Goal: Transaction & Acquisition: Purchase product/service

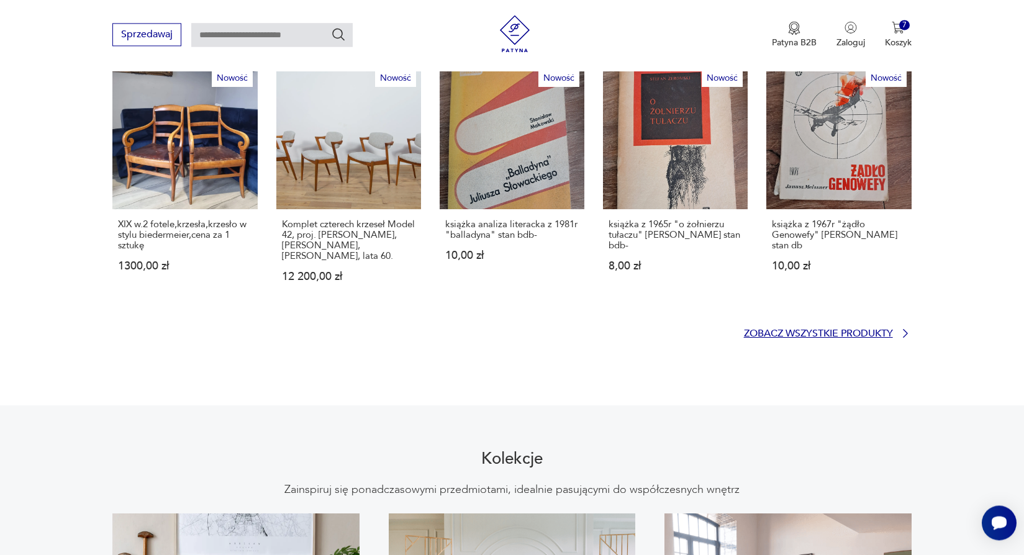
click at [852, 330] on p "Zobacz wszystkie produkty" at bounding box center [818, 334] width 149 height 8
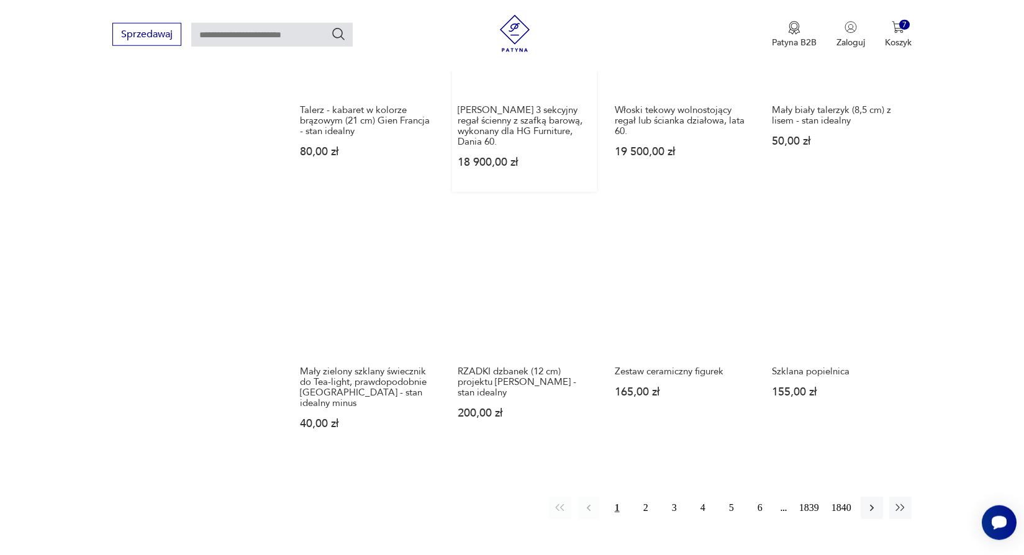
scroll to position [1001, 0]
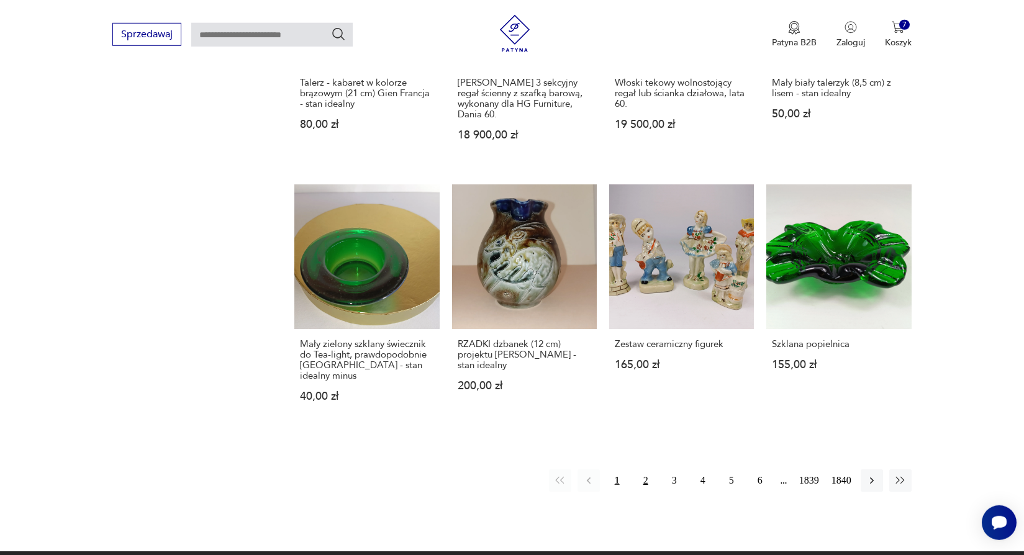
click at [646, 469] on button "2" at bounding box center [646, 480] width 22 height 22
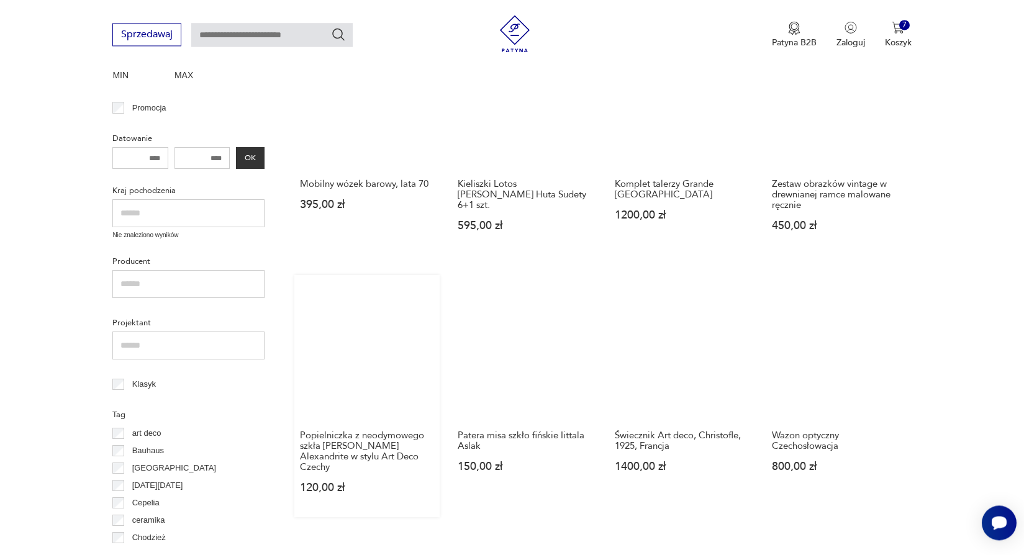
scroll to position [397, 0]
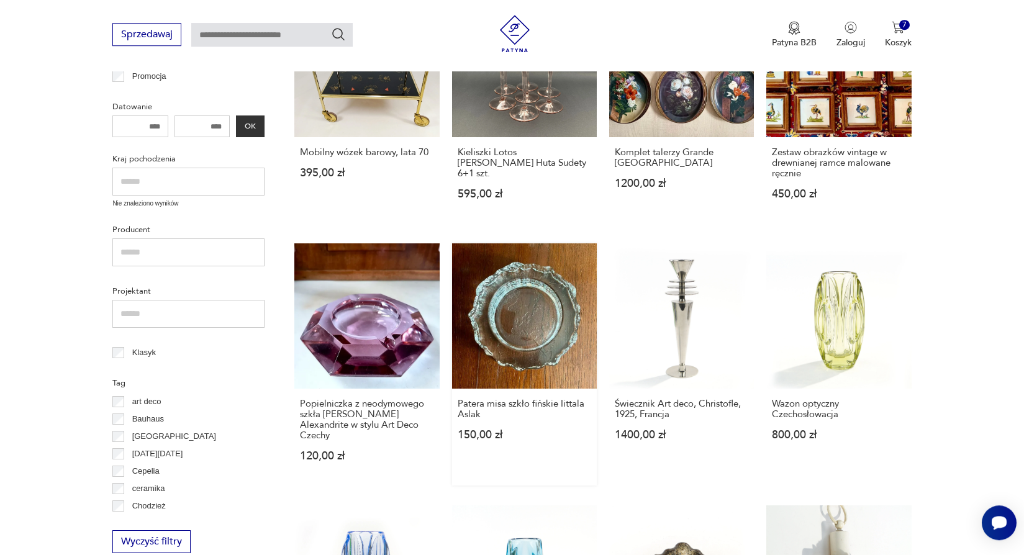
click at [548, 322] on link "Patera misa szkło fińskie Iittala Aslak 150,00 zł" at bounding box center [524, 364] width 145 height 242
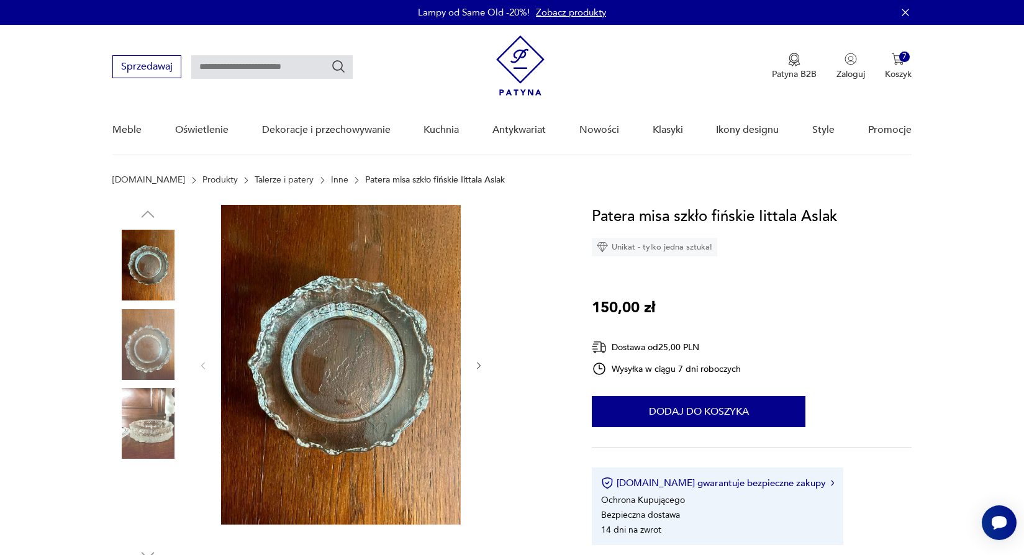
click at [134, 366] on img at bounding box center [147, 344] width 71 height 71
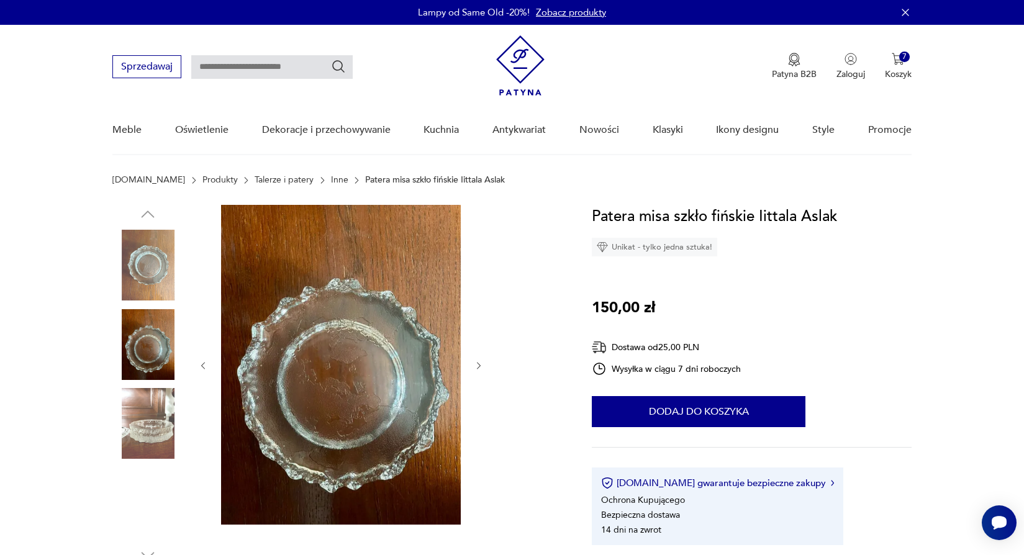
click at [479, 357] on div at bounding box center [341, 366] width 286 height 322
click at [476, 362] on icon "button" at bounding box center [479, 366] width 11 height 11
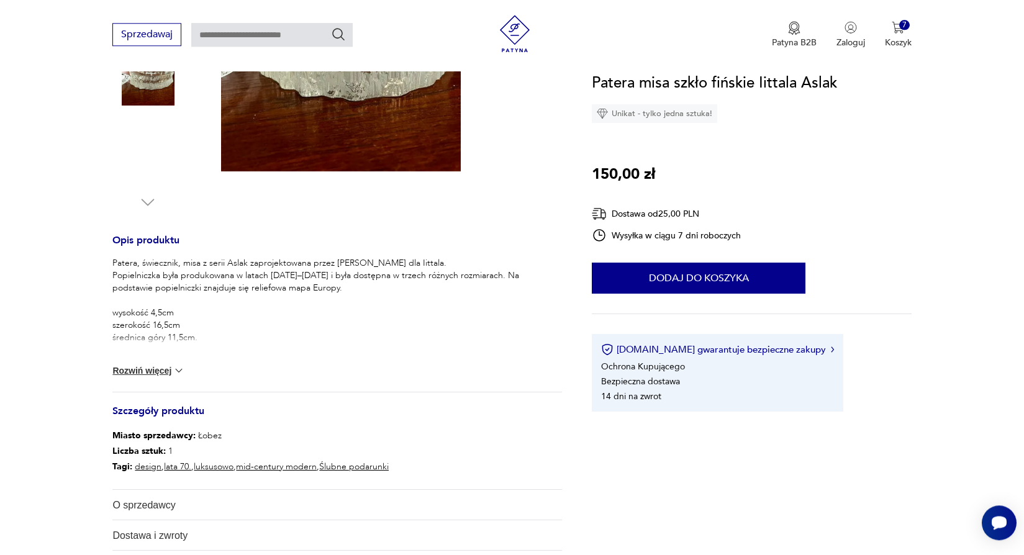
scroll to position [178, 0]
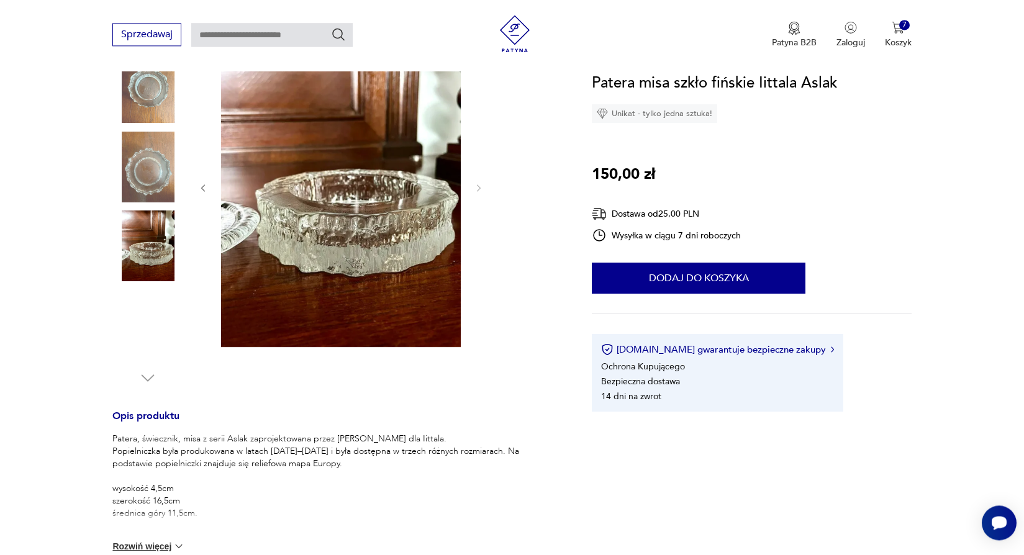
click at [164, 163] on img at bounding box center [147, 167] width 71 height 71
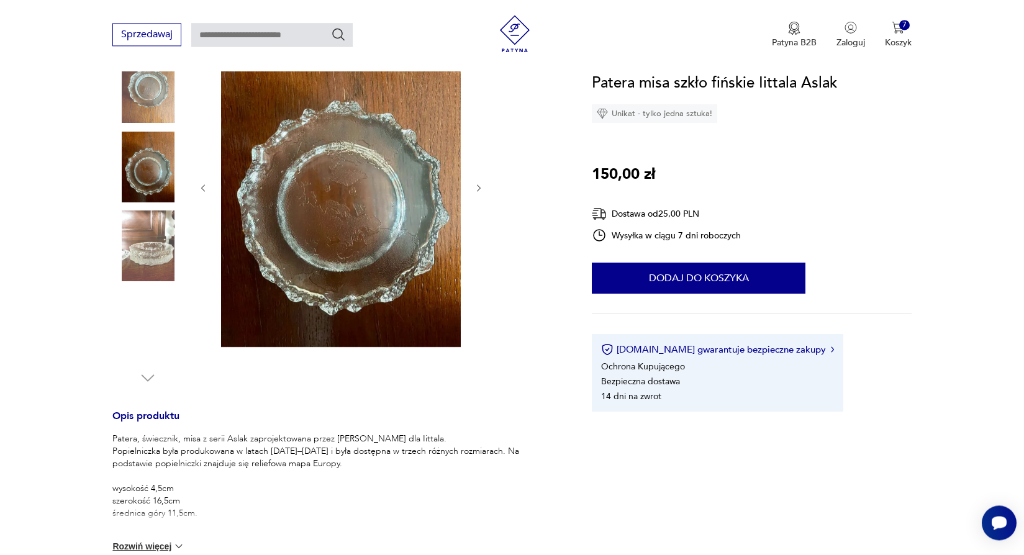
click at [138, 99] on img at bounding box center [147, 87] width 71 height 71
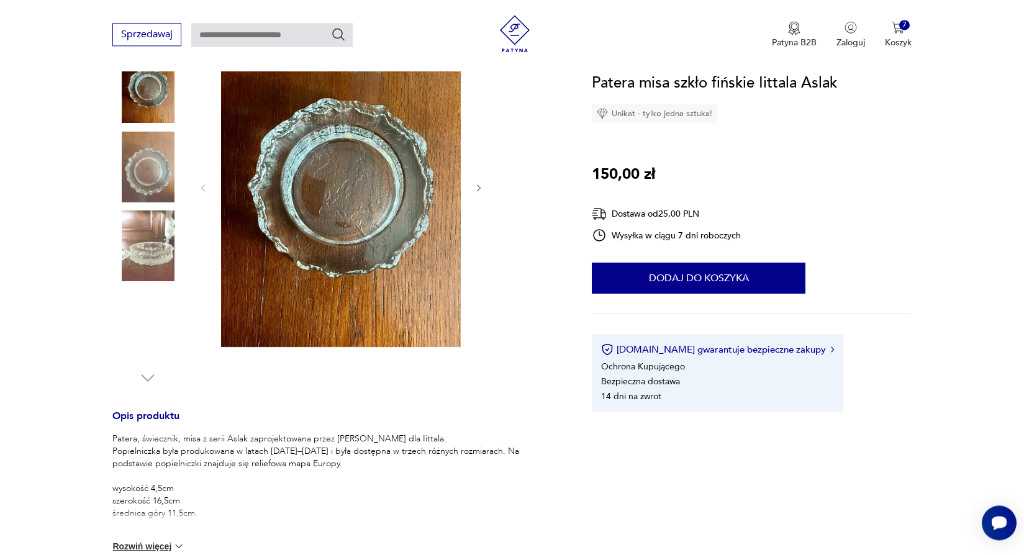
click at [476, 188] on icon "button" at bounding box center [479, 188] width 11 height 11
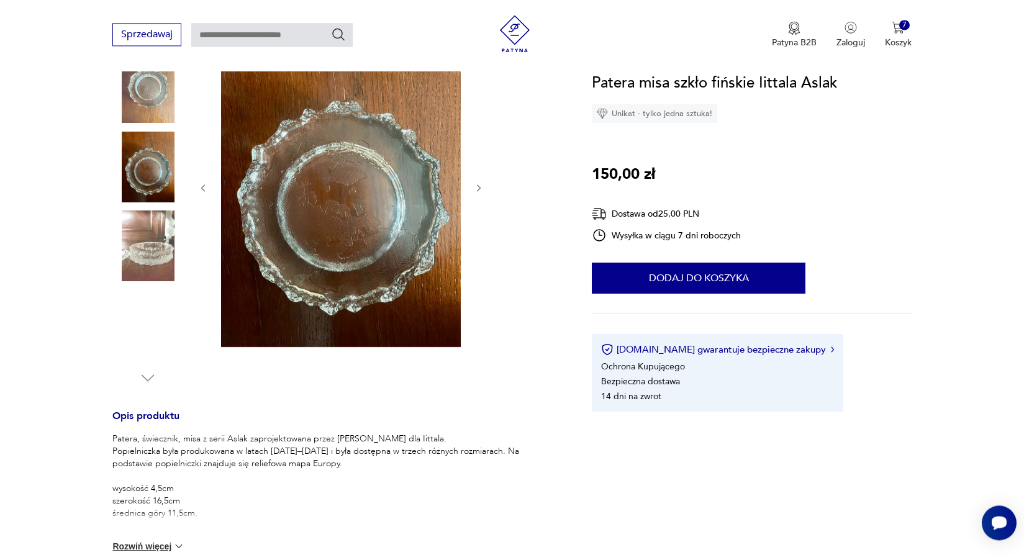
click at [158, 262] on img at bounding box center [147, 245] width 71 height 71
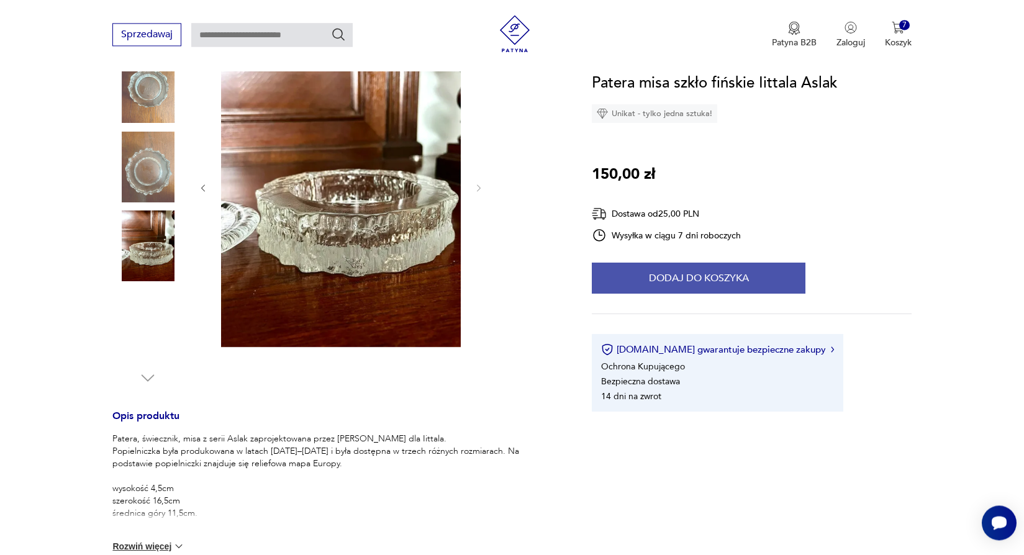
click at [651, 275] on button "Dodaj do koszyka" at bounding box center [699, 278] width 214 height 31
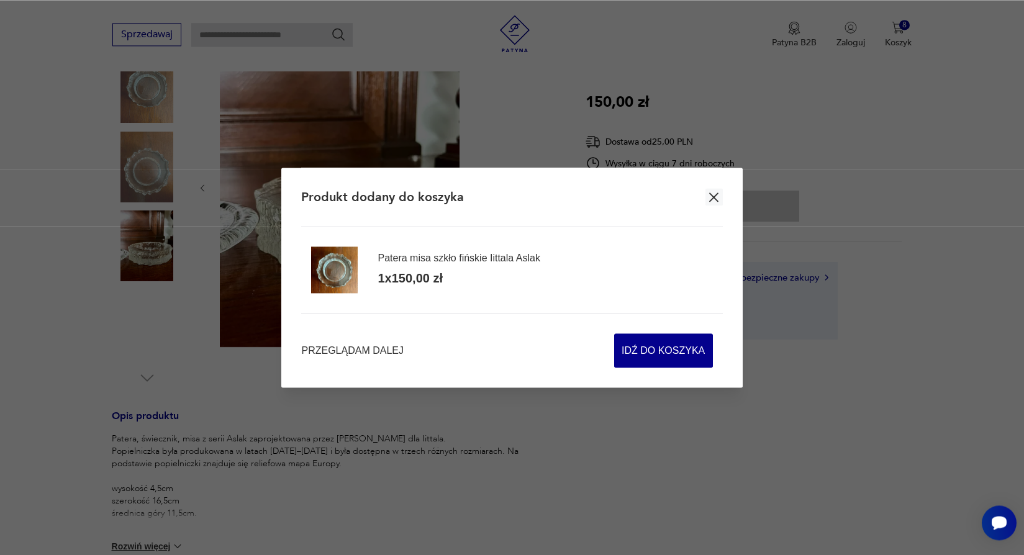
click at [711, 193] on icon "button" at bounding box center [714, 197] width 16 height 16
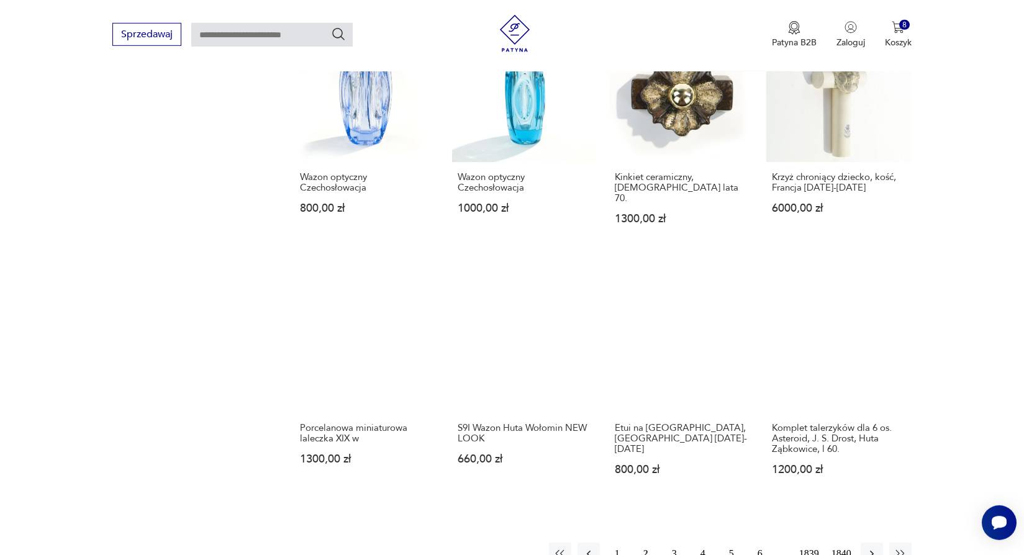
scroll to position [887, 0]
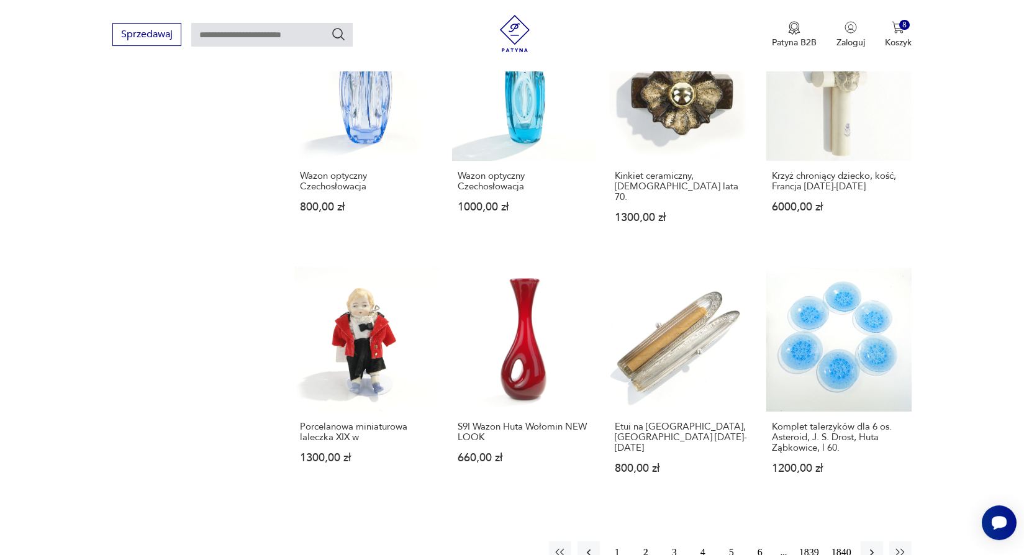
click at [667, 541] on button "3" at bounding box center [674, 552] width 22 height 22
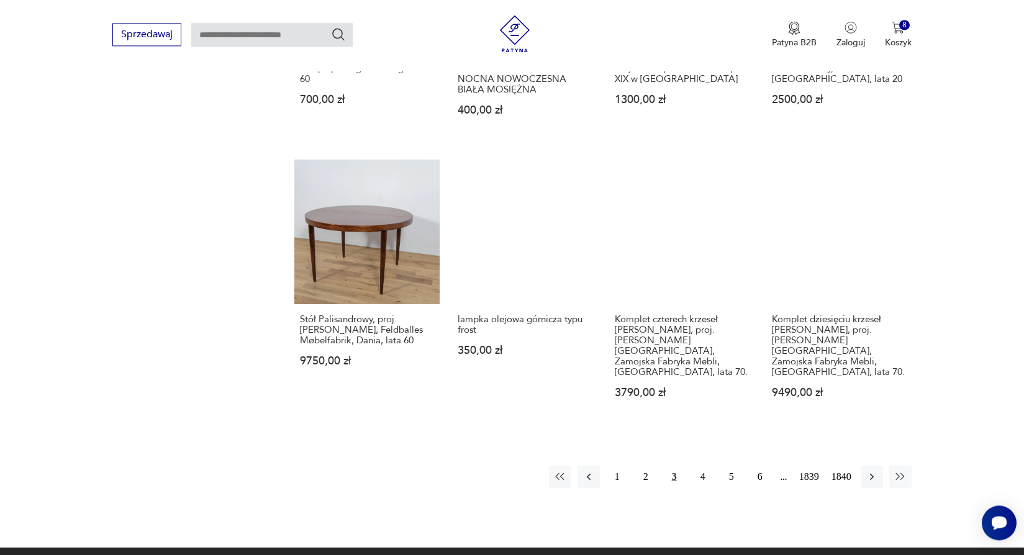
scroll to position [989, 0]
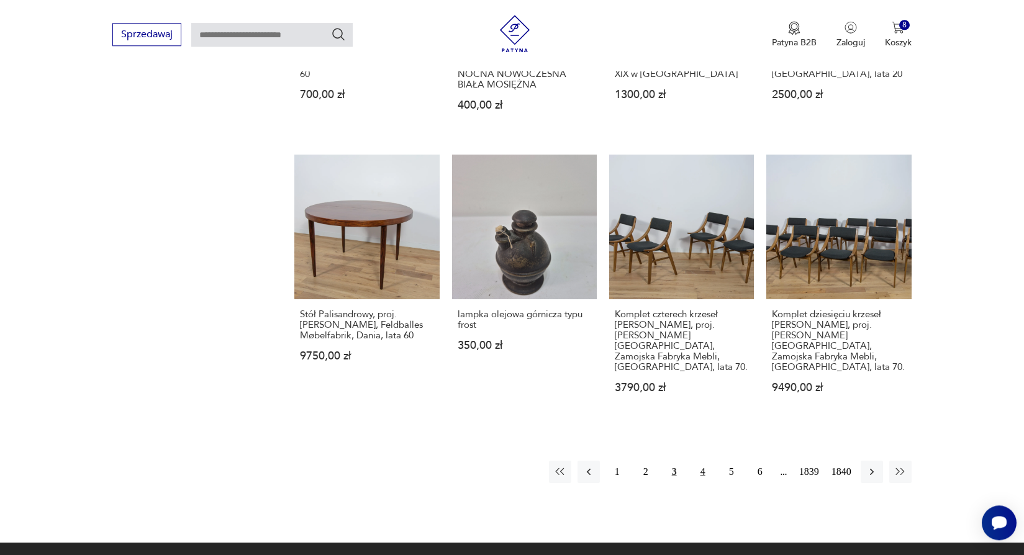
click at [712, 461] on button "4" at bounding box center [703, 472] width 22 height 22
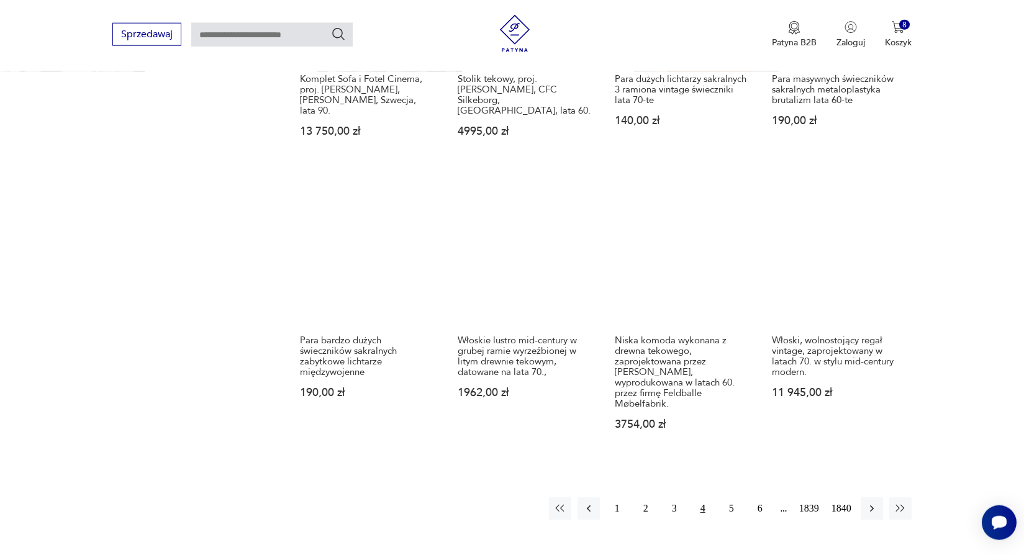
scroll to position [1047, 0]
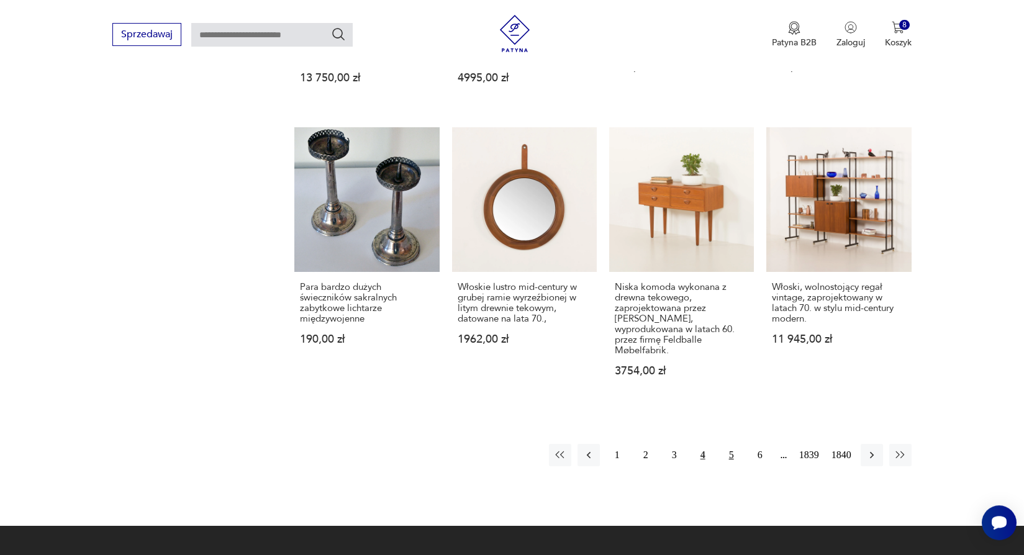
click at [730, 444] on button "5" at bounding box center [731, 455] width 22 height 22
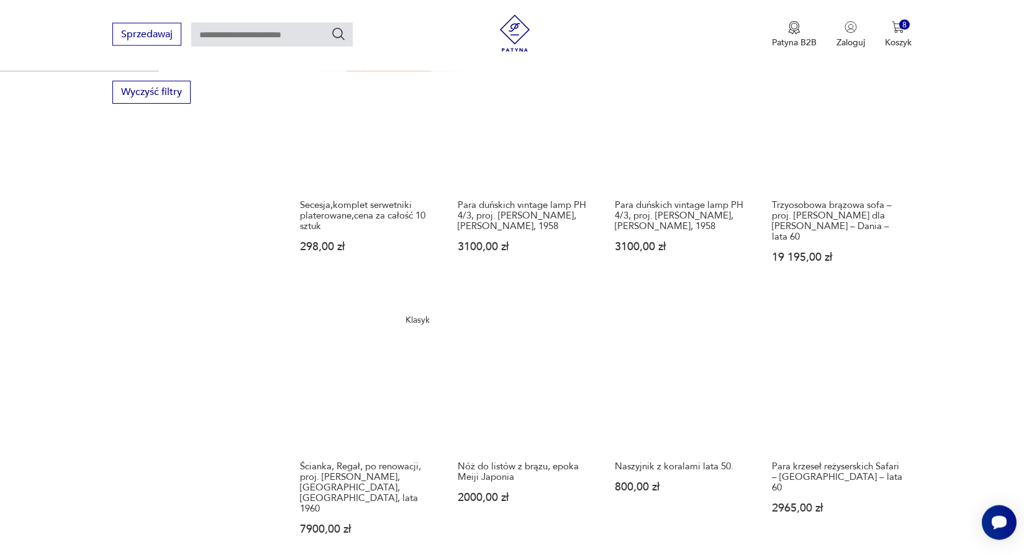
scroll to position [870, 0]
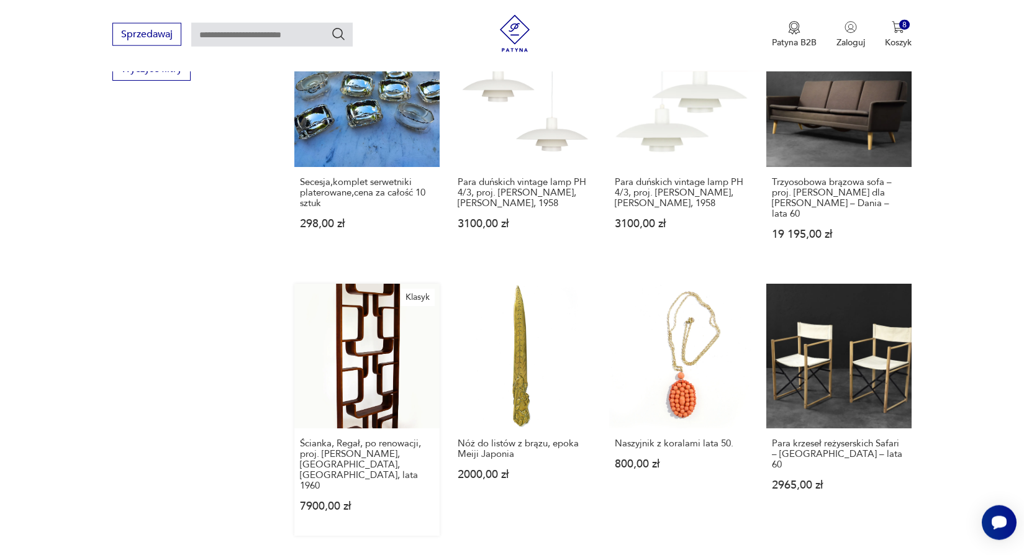
click at [393, 378] on link "Klasyk Ścianka, Regał, po renowacji, proj. [PERSON_NAME], [GEOGRAPHIC_DATA], [G…" at bounding box center [366, 410] width 145 height 252
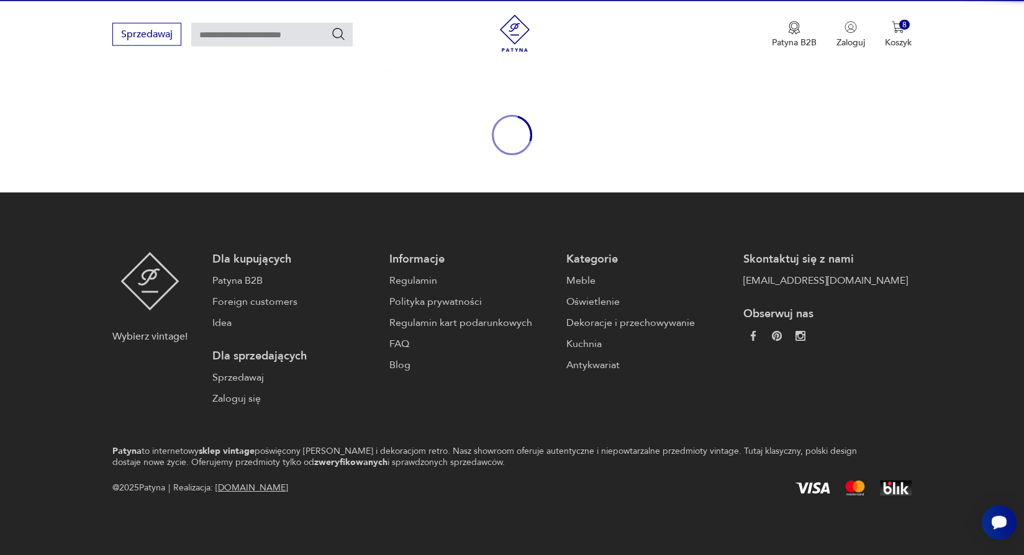
scroll to position [97, 0]
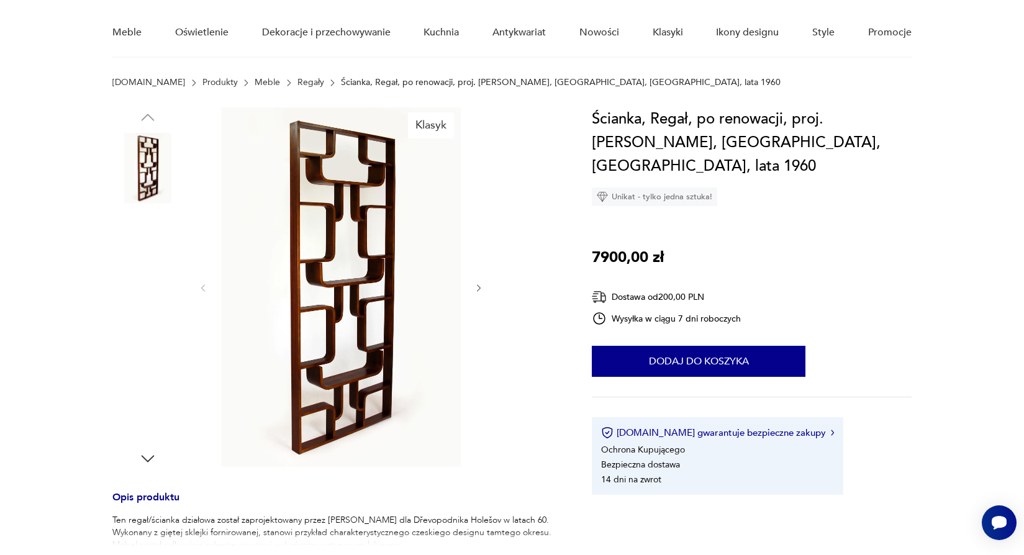
click at [155, 413] on img at bounding box center [147, 406] width 71 height 71
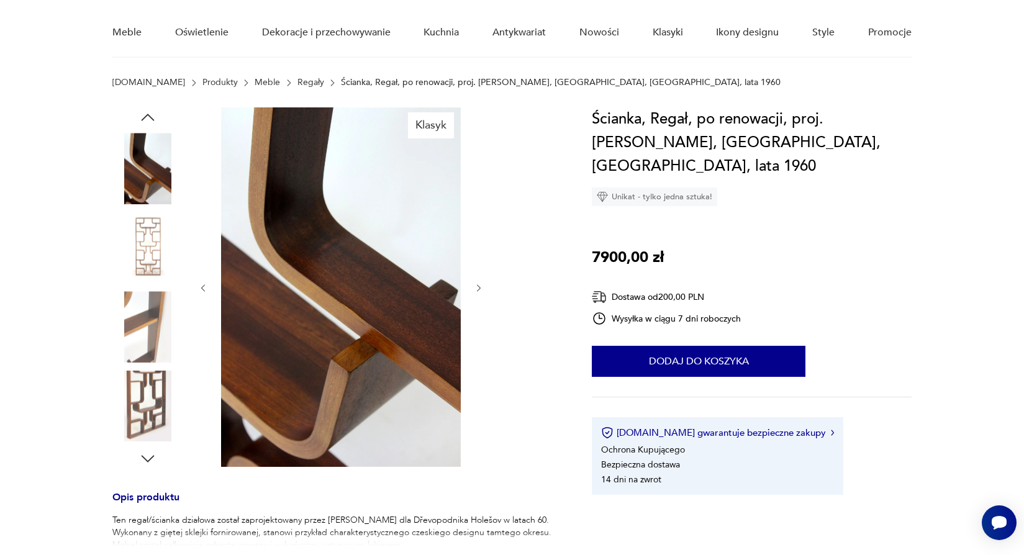
click at [143, 305] on img at bounding box center [147, 326] width 71 height 71
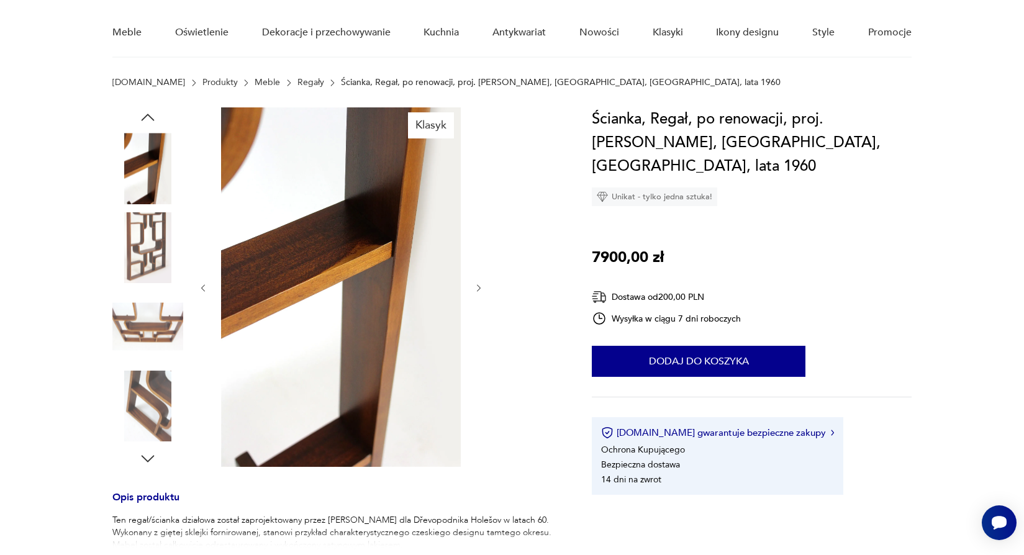
click at [148, 231] on img at bounding box center [147, 247] width 71 height 71
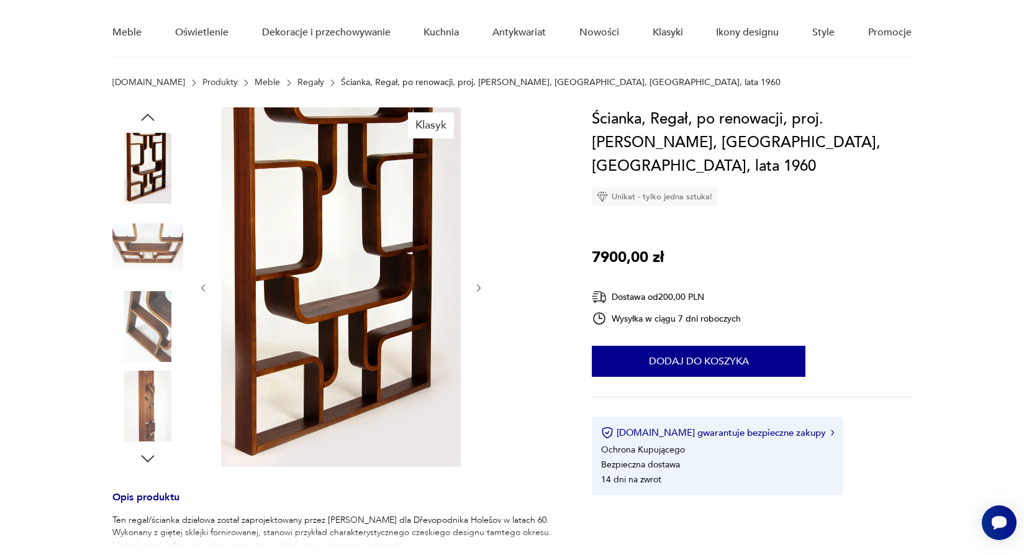
click at [147, 117] on icon "button" at bounding box center [147, 117] width 19 height 19
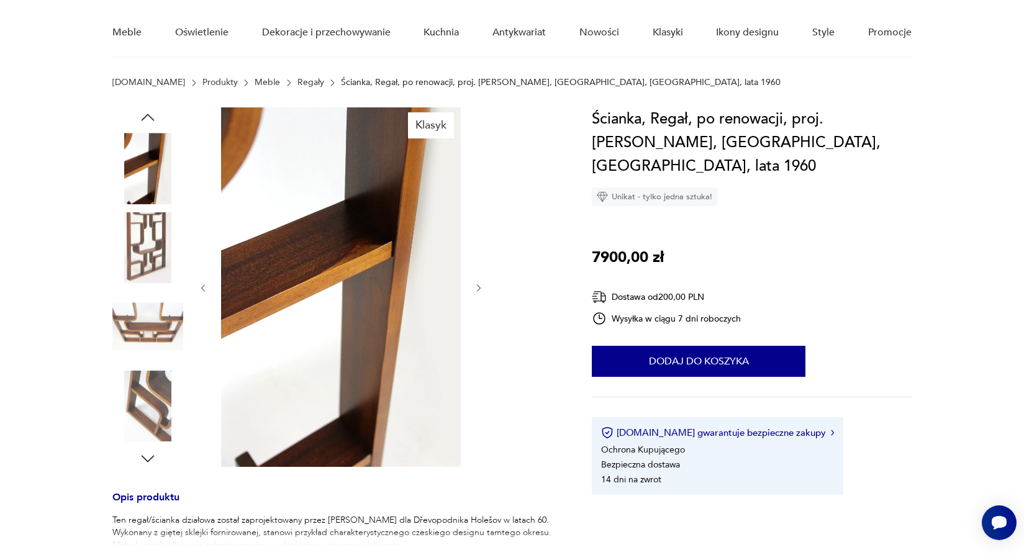
click at [147, 117] on icon "button" at bounding box center [147, 117] width 19 height 19
